Goal: Information Seeking & Learning: Learn about a topic

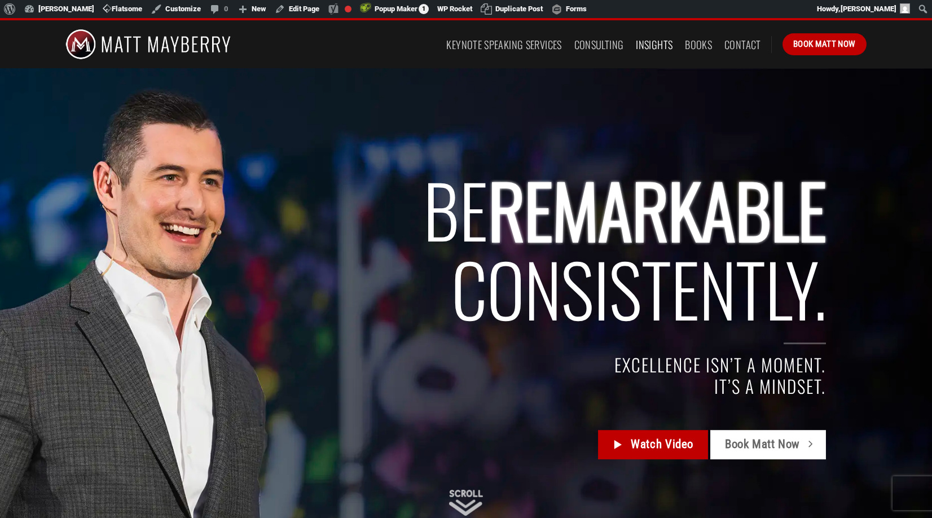
click at [648, 43] on link "Insights" at bounding box center [654, 44] width 37 height 20
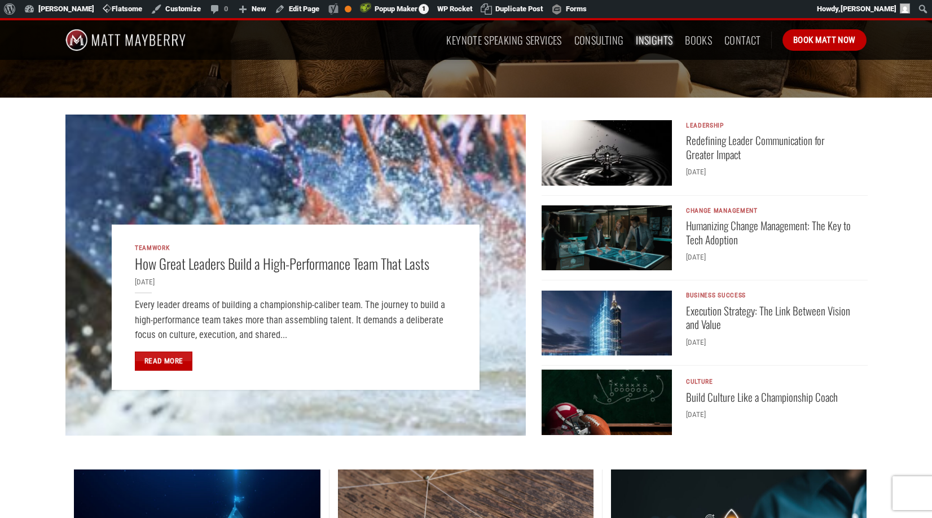
scroll to position [246, 0]
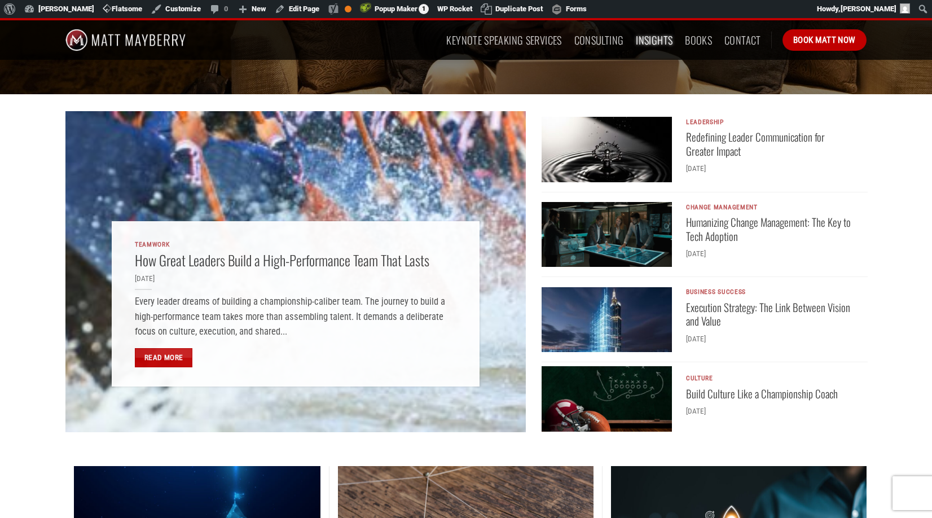
click at [590, 314] on img "Execution Strategy: The Link Between Vision and Value" at bounding box center [607, 319] width 130 height 65
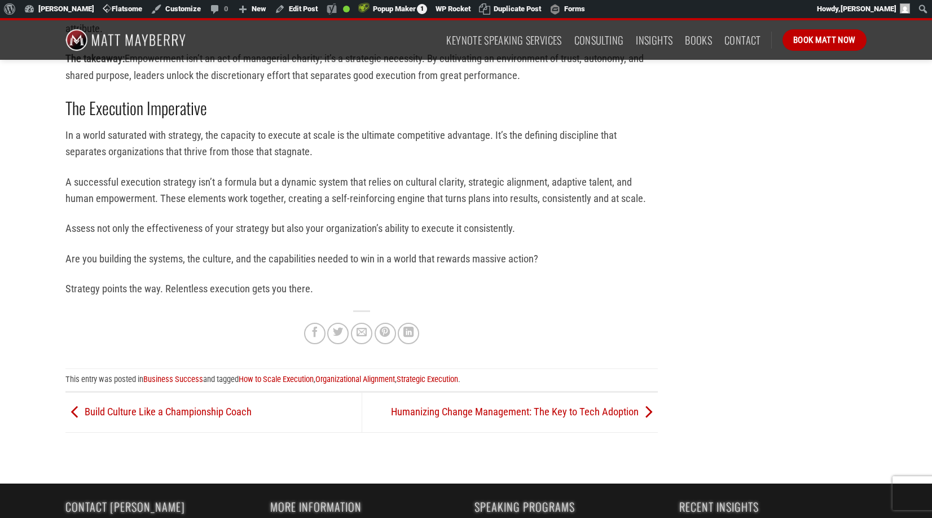
scroll to position [1717, 0]
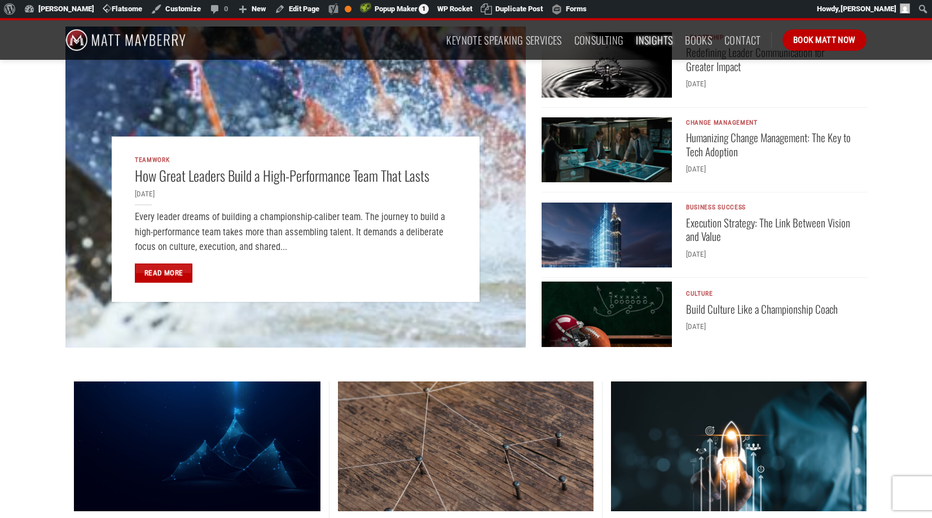
scroll to position [495, 0]
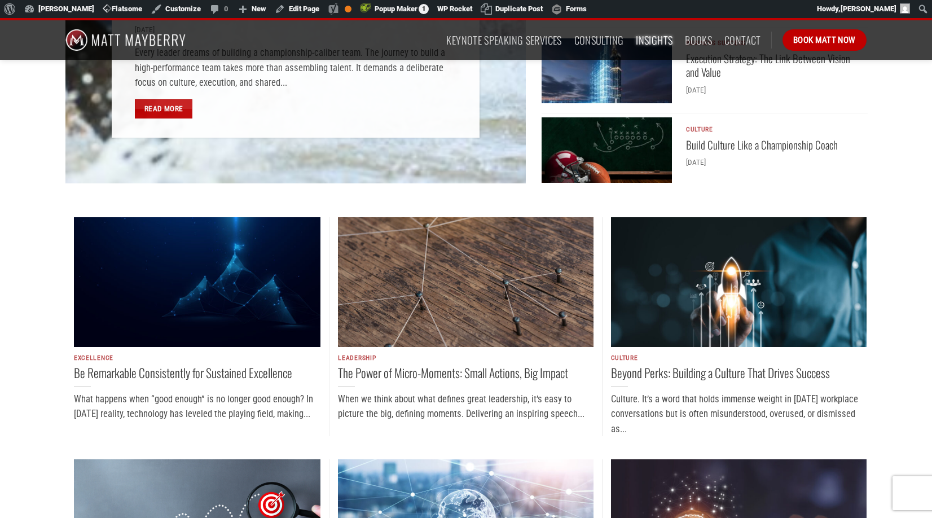
click at [208, 275] on img "Be Remarkable Consistently for Sustained Excellence" at bounding box center [197, 282] width 247 height 130
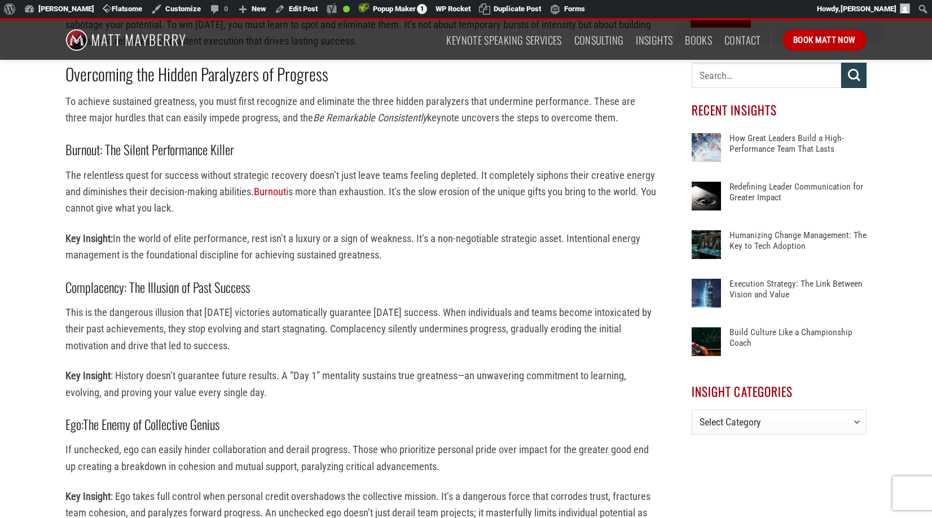
scroll to position [539, 0]
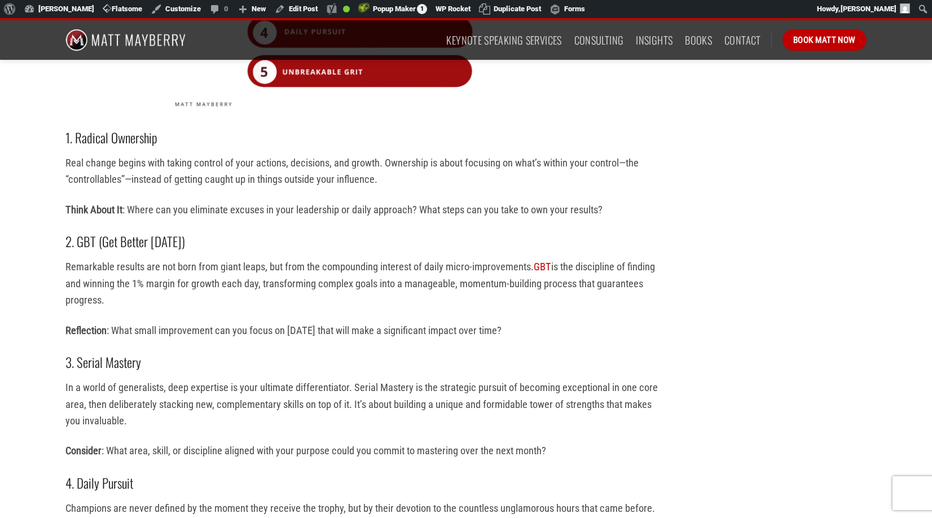
scroll to position [1332, 0]
